Goal: Transaction & Acquisition: Purchase product/service

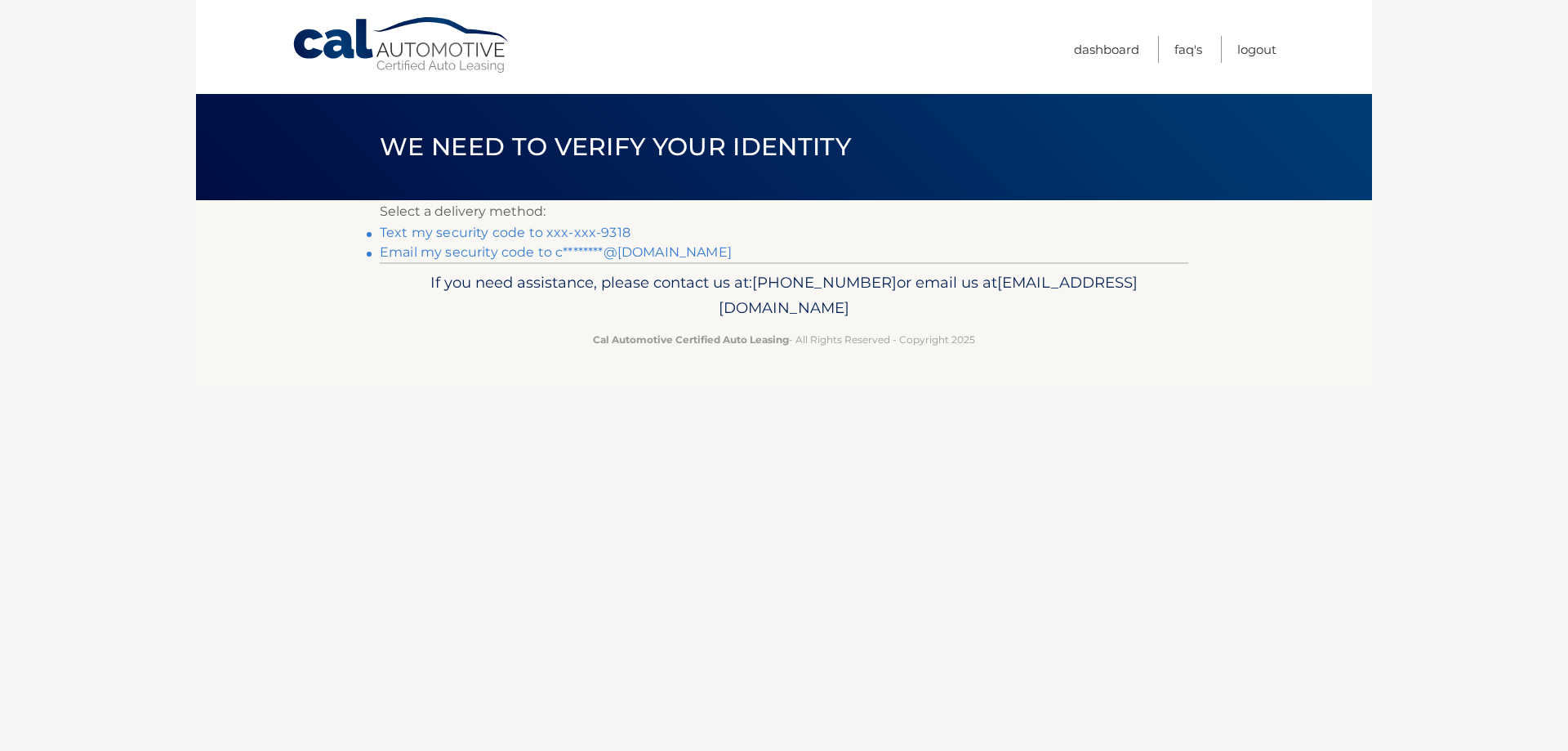
click at [609, 236] on link "Text my security code to xxx-xxx-9318" at bounding box center [505, 232] width 251 height 16
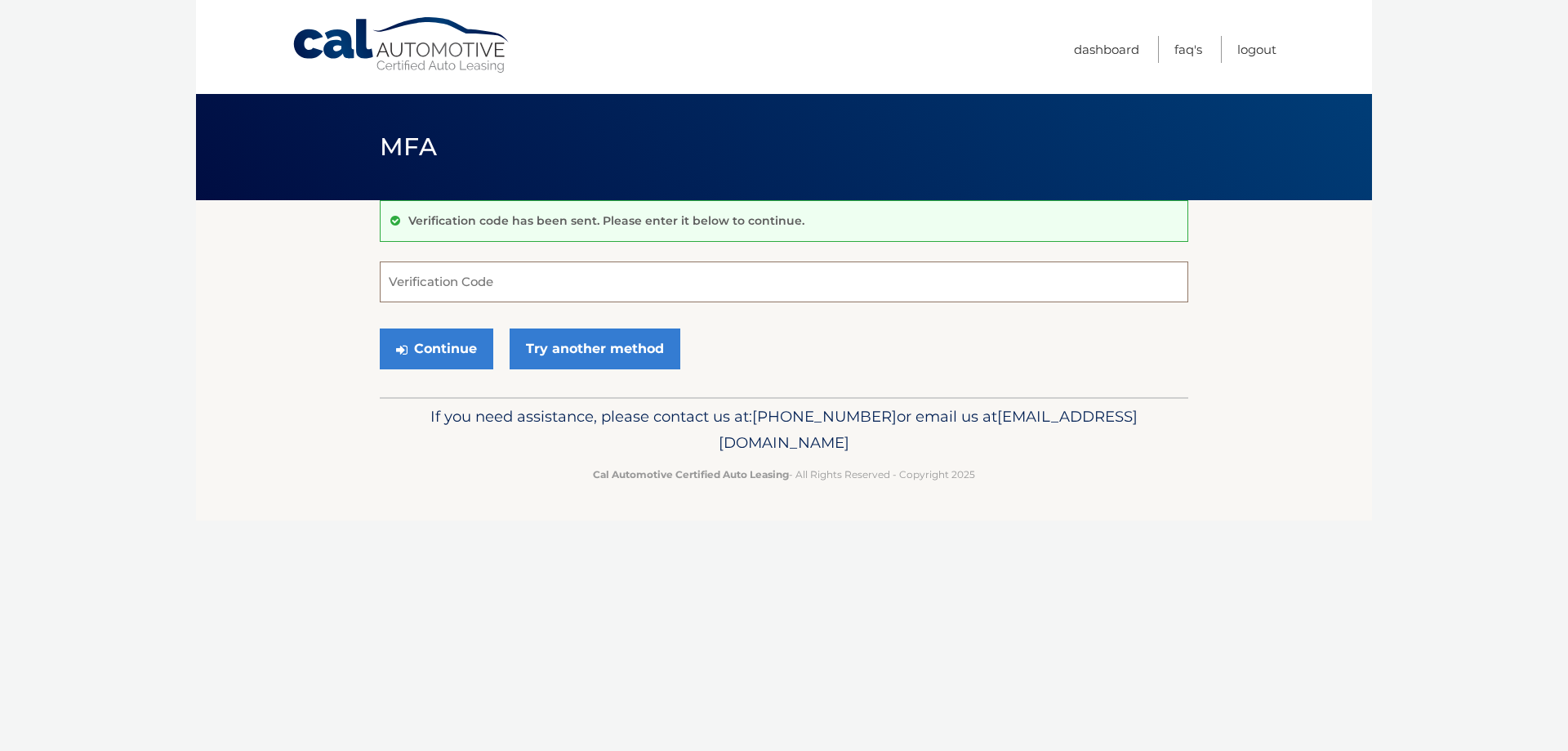
click at [561, 271] on input "Verification Code" at bounding box center [784, 281] width 808 height 40
type input "180428"
click at [459, 341] on button "Continue" at bounding box center [436, 349] width 113 height 40
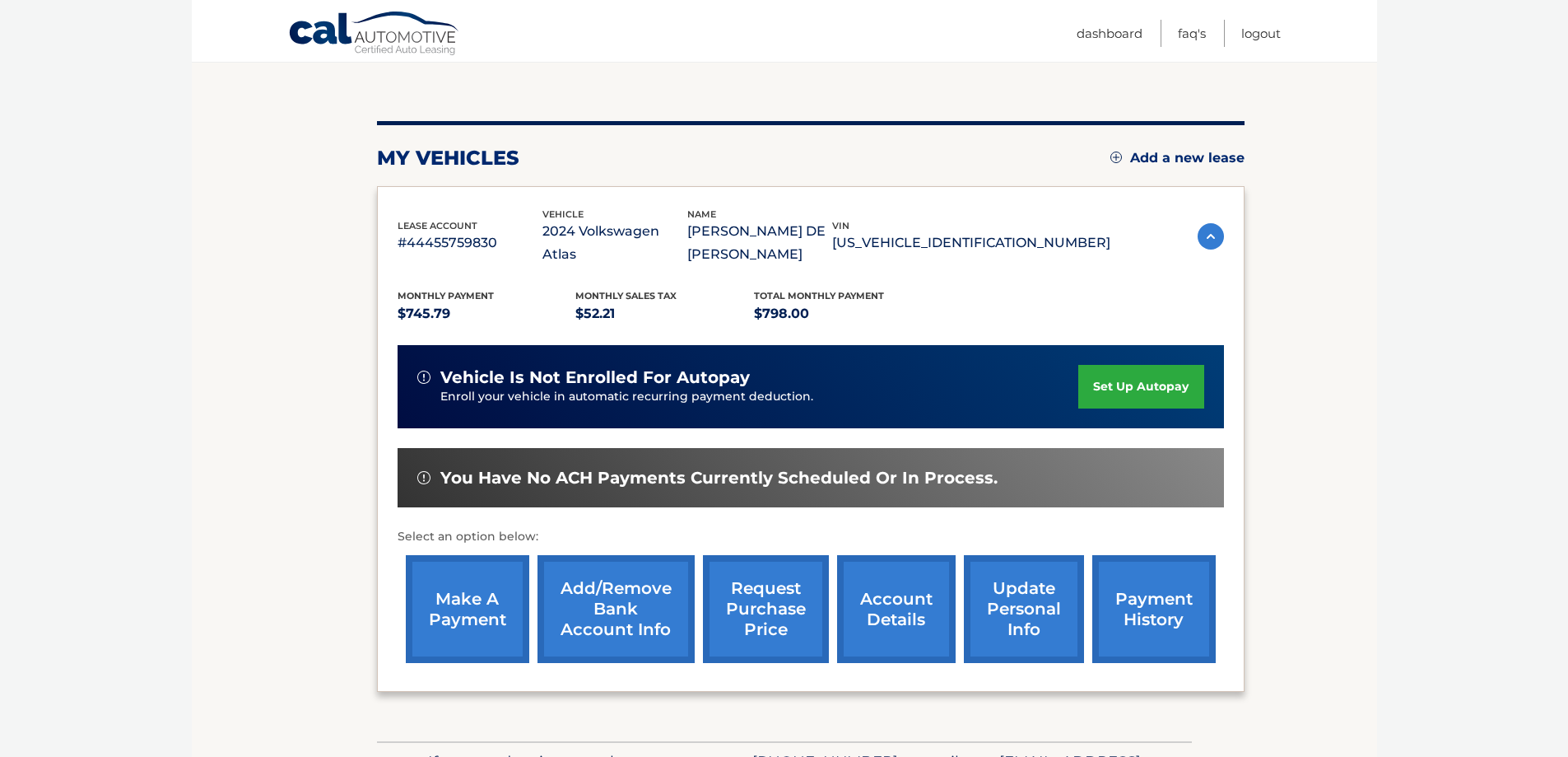
scroll to position [165, 0]
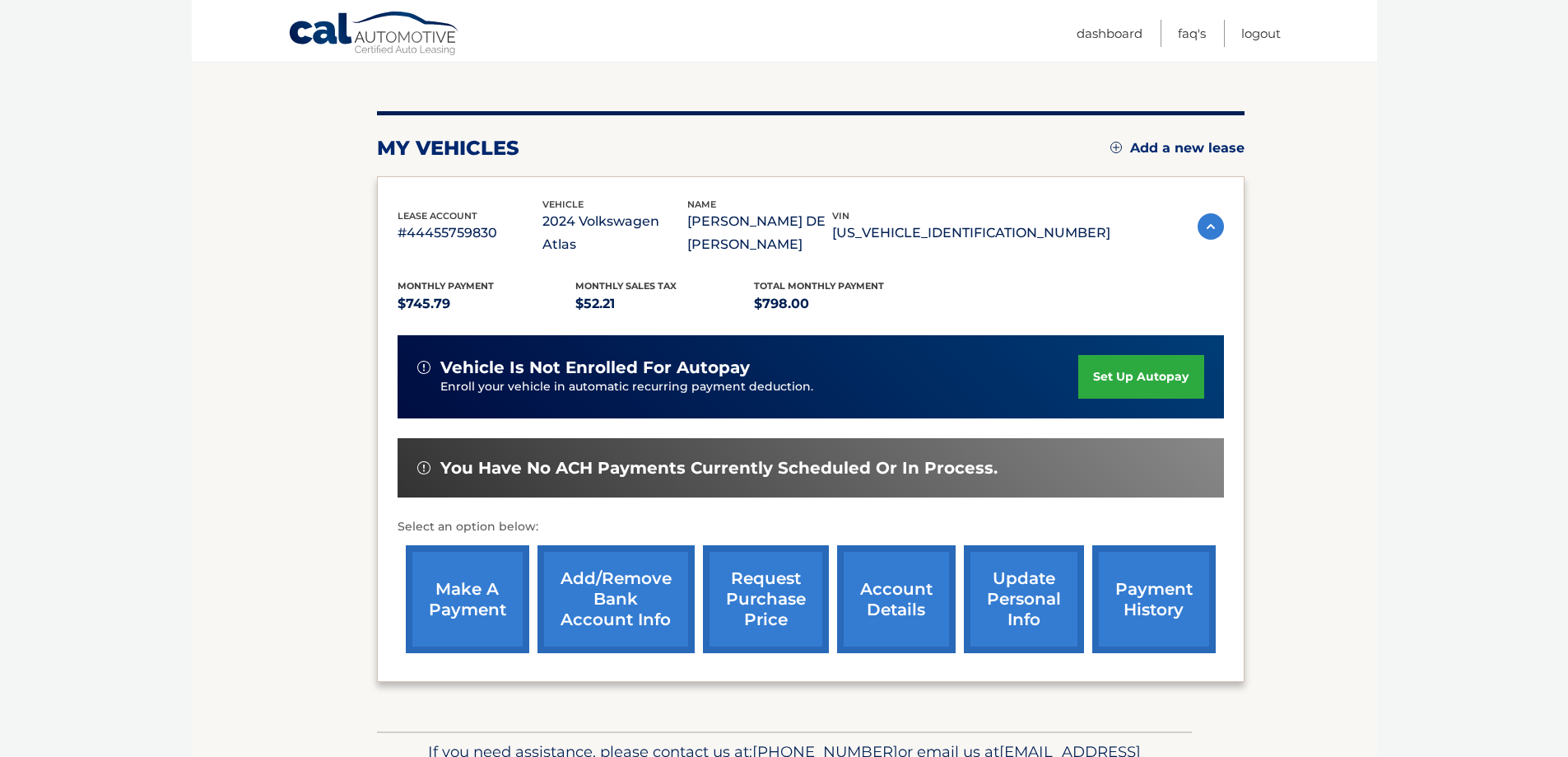
click at [1159, 576] on link "payment history" at bounding box center [1154, 600] width 123 height 108
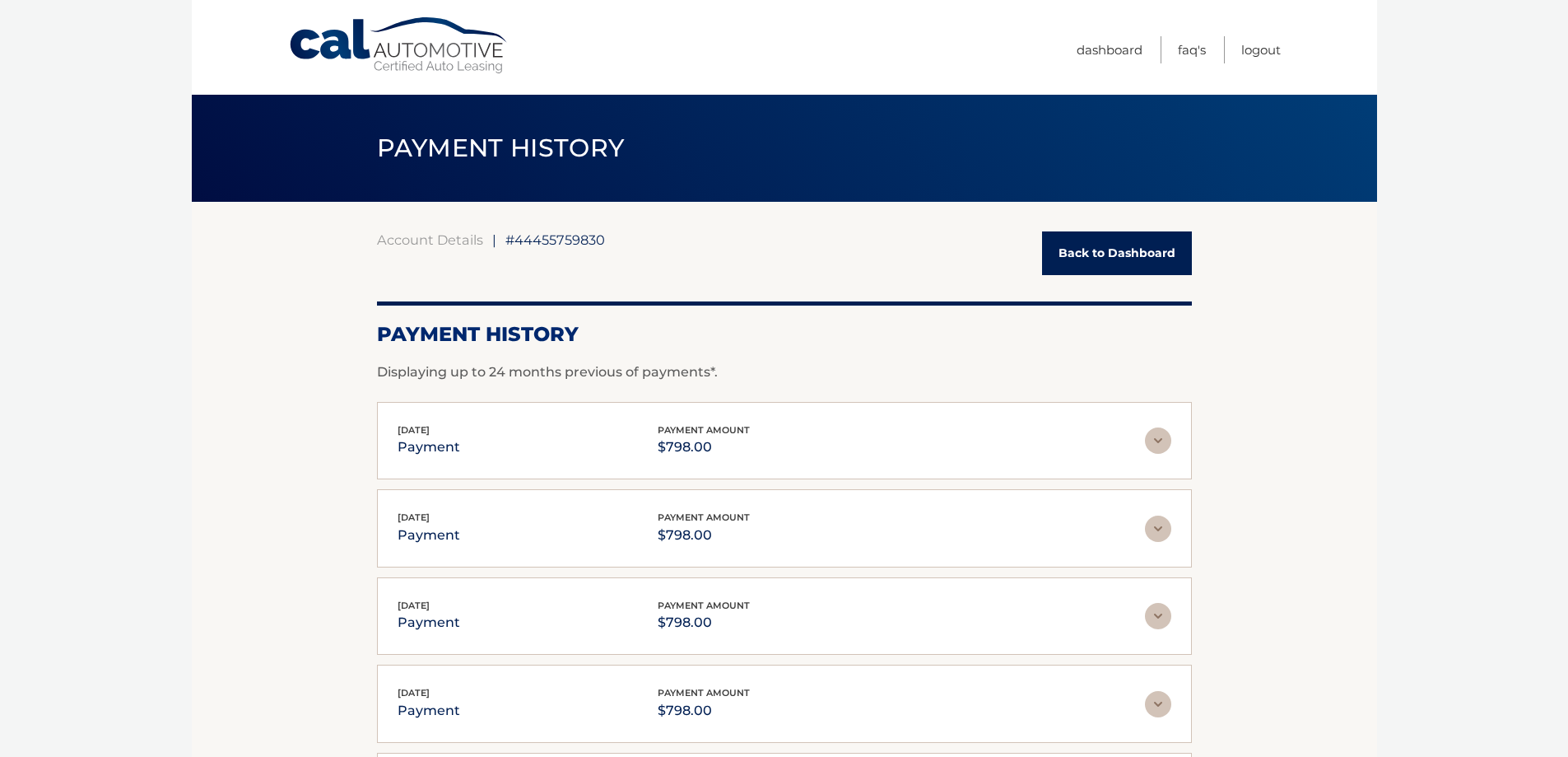
click at [1129, 252] on link "Back to Dashboard" at bounding box center [1117, 253] width 150 height 43
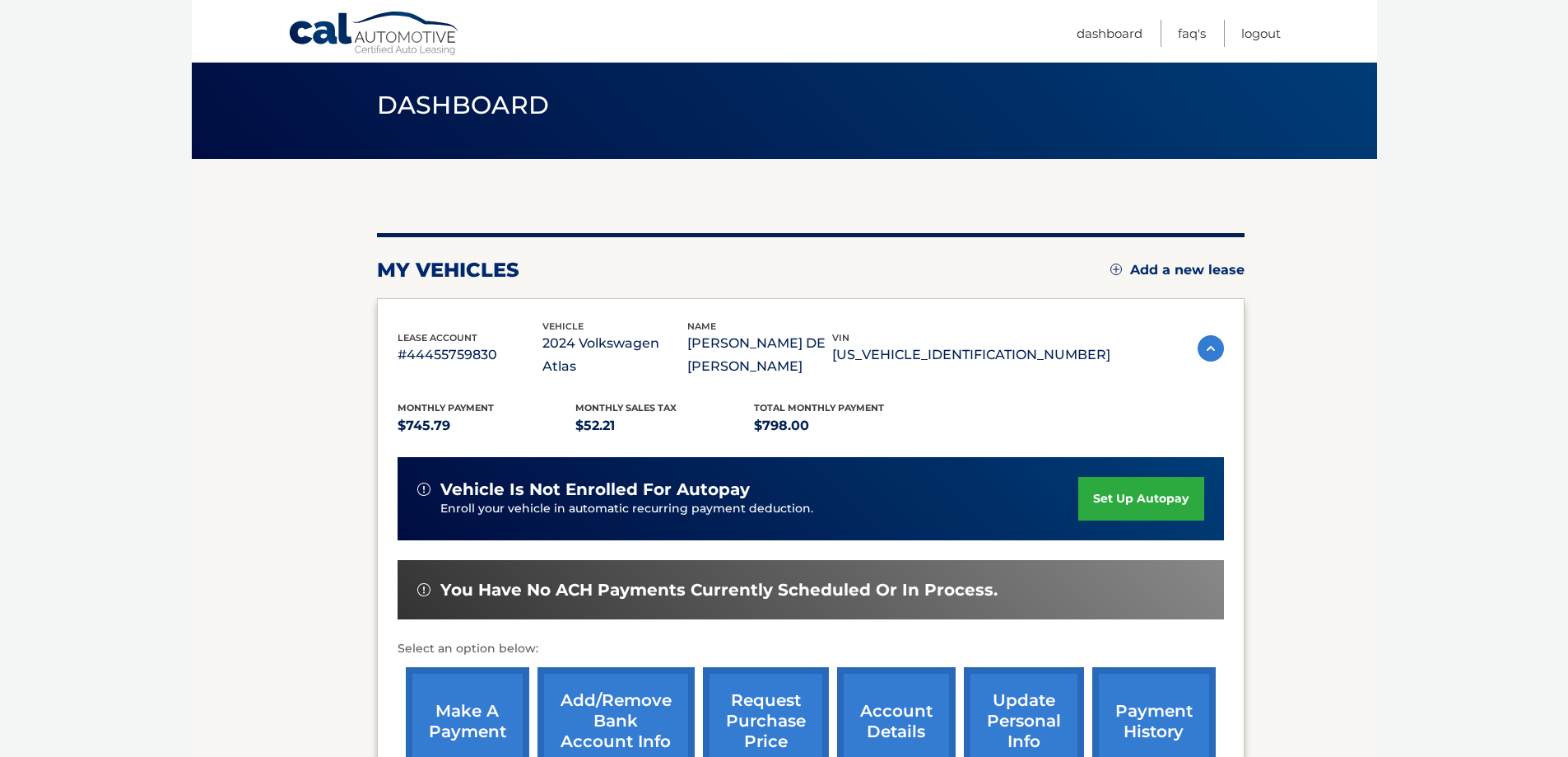
scroll to position [165, 0]
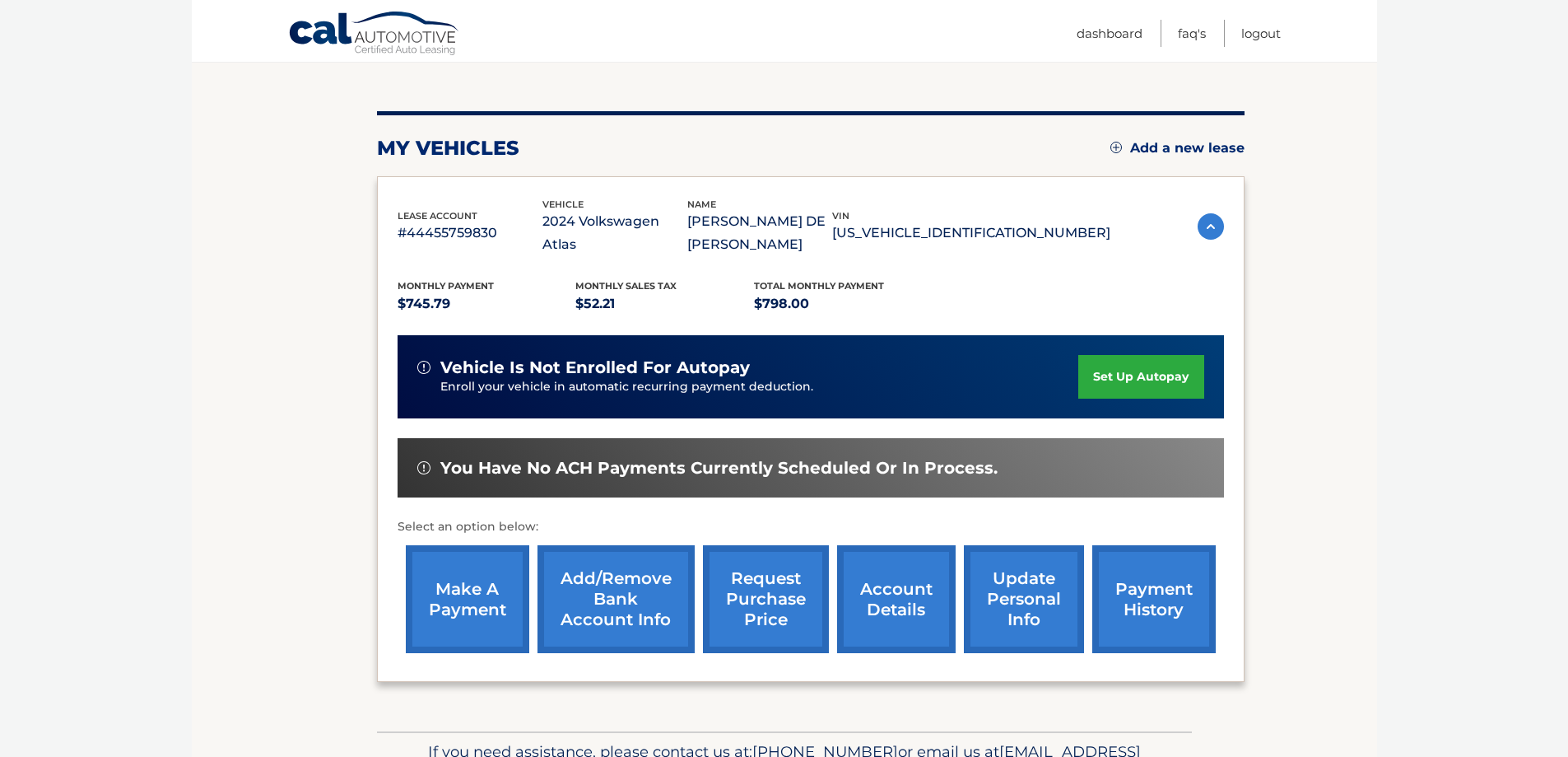
click at [484, 605] on link "make a payment" at bounding box center [468, 600] width 123 height 108
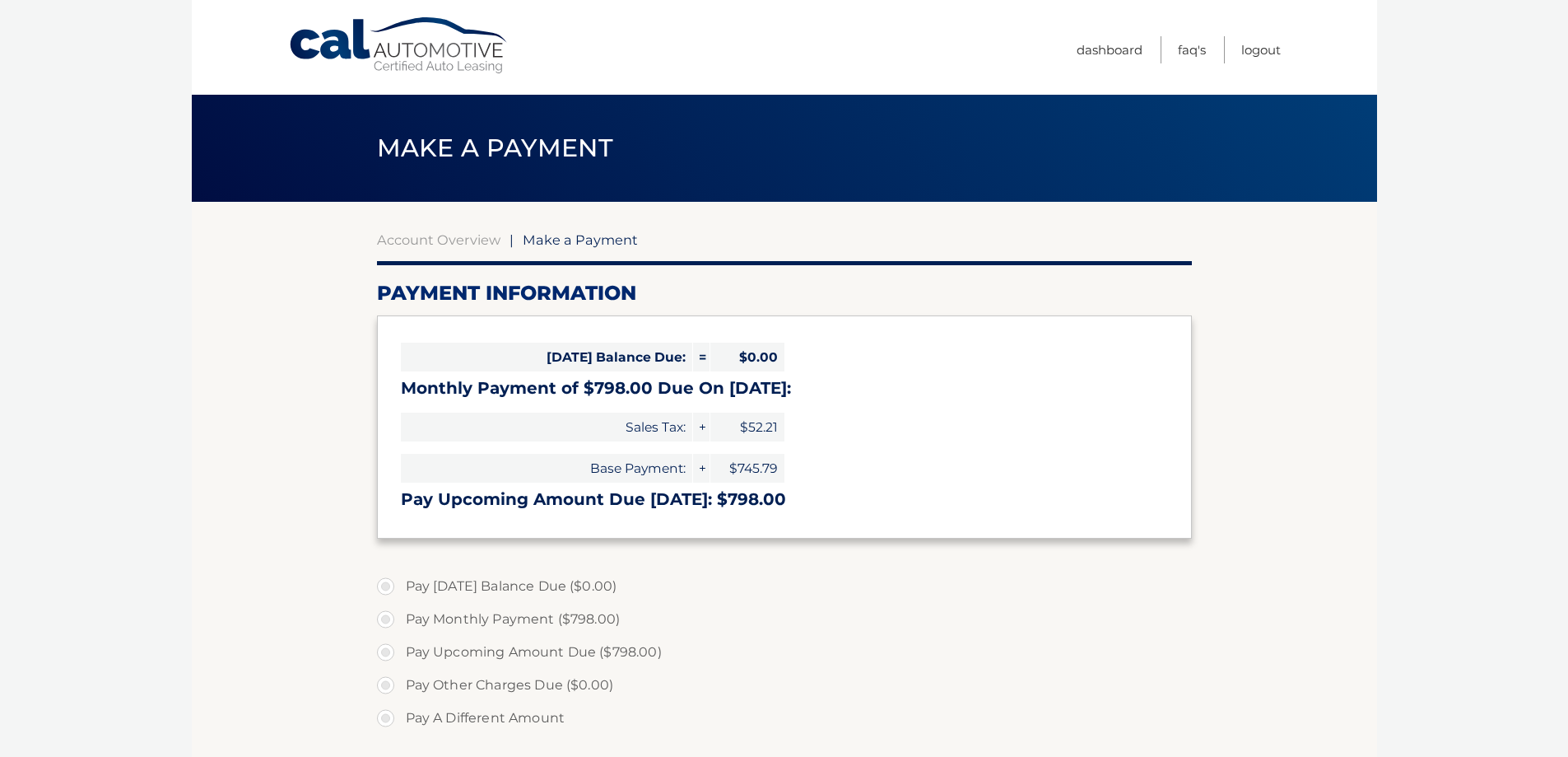
select select "YmZlOTAxODEtMjM0YS00NGYxLWE3MzEtNjRhZWRmZmRlZDlk"
click at [1261, 52] on link "Logout" at bounding box center [1260, 50] width 39 height 27
